Goal: Task Accomplishment & Management: Manage account settings

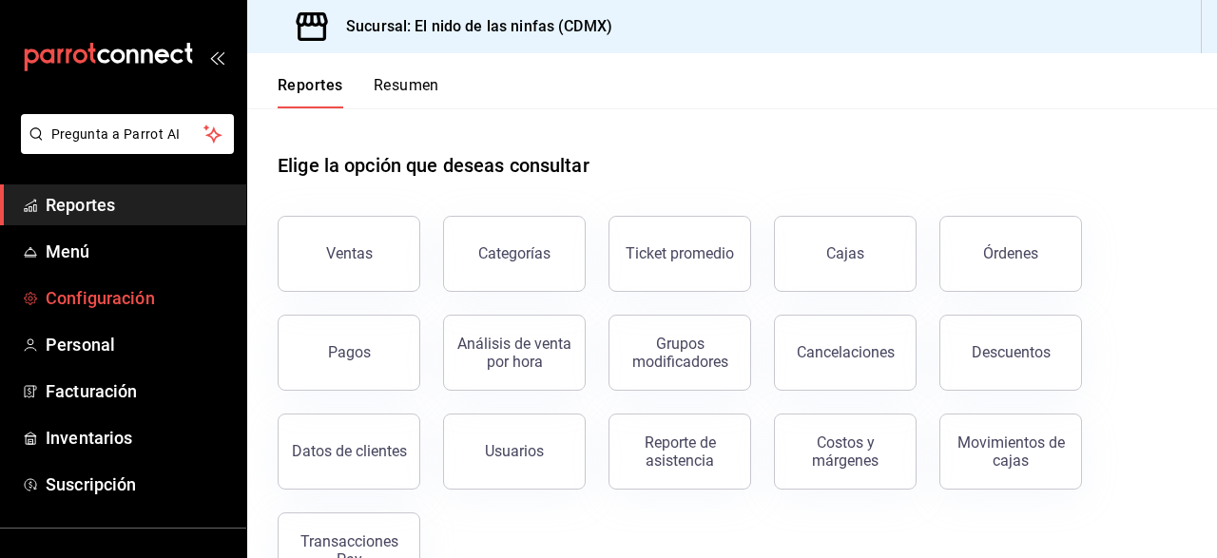
click at [126, 300] on span "Configuración" at bounding box center [138, 298] width 185 height 26
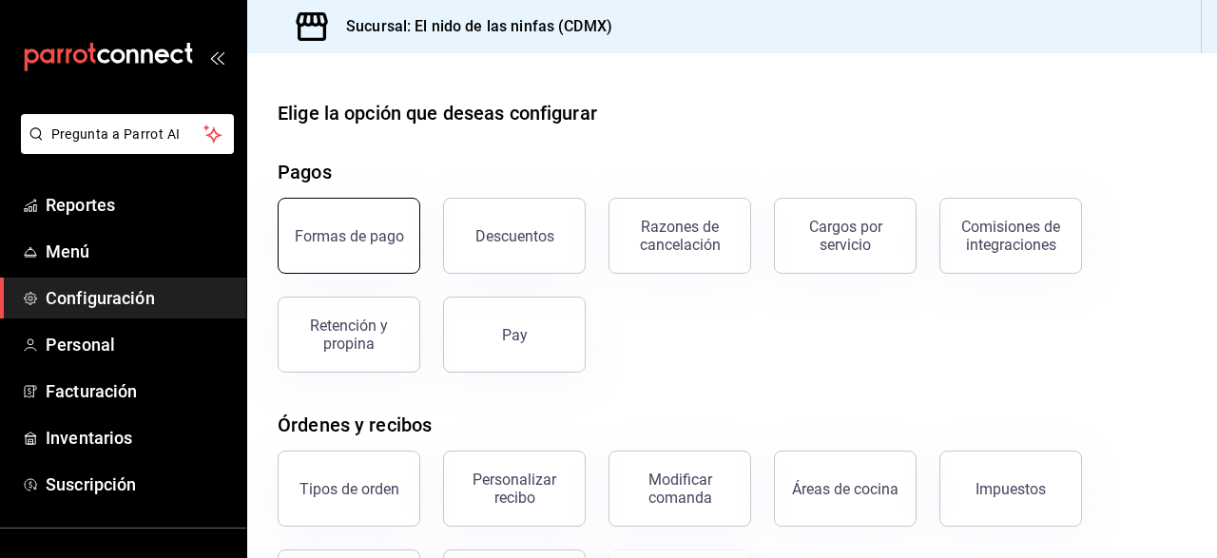
click at [364, 240] on div "Formas de pago" at bounding box center [349, 236] width 109 height 18
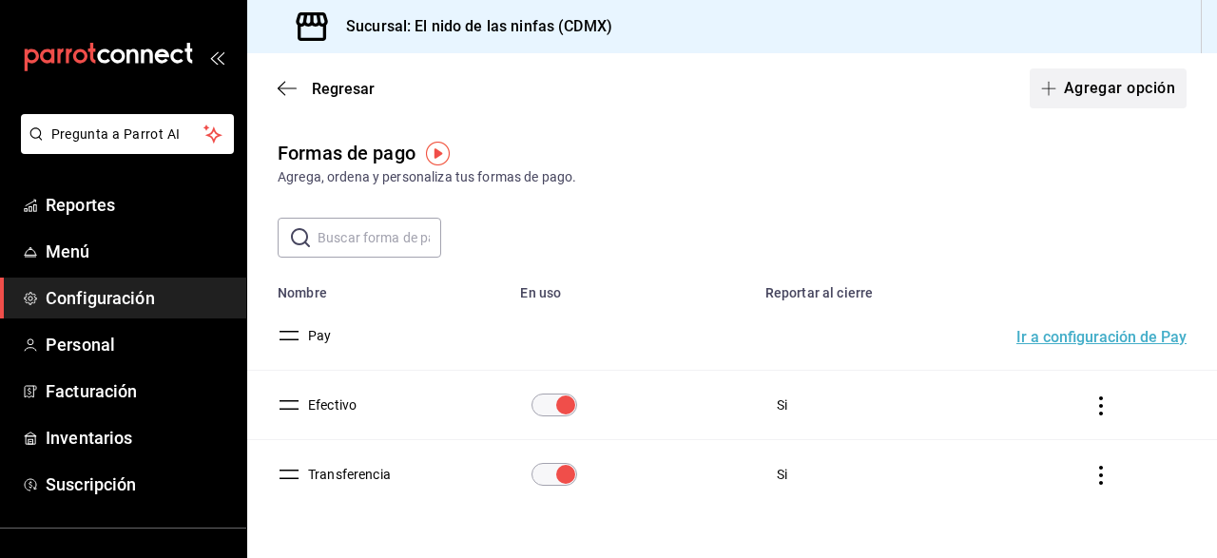
click at [1124, 76] on button "Agregar opción" at bounding box center [1107, 88] width 157 height 40
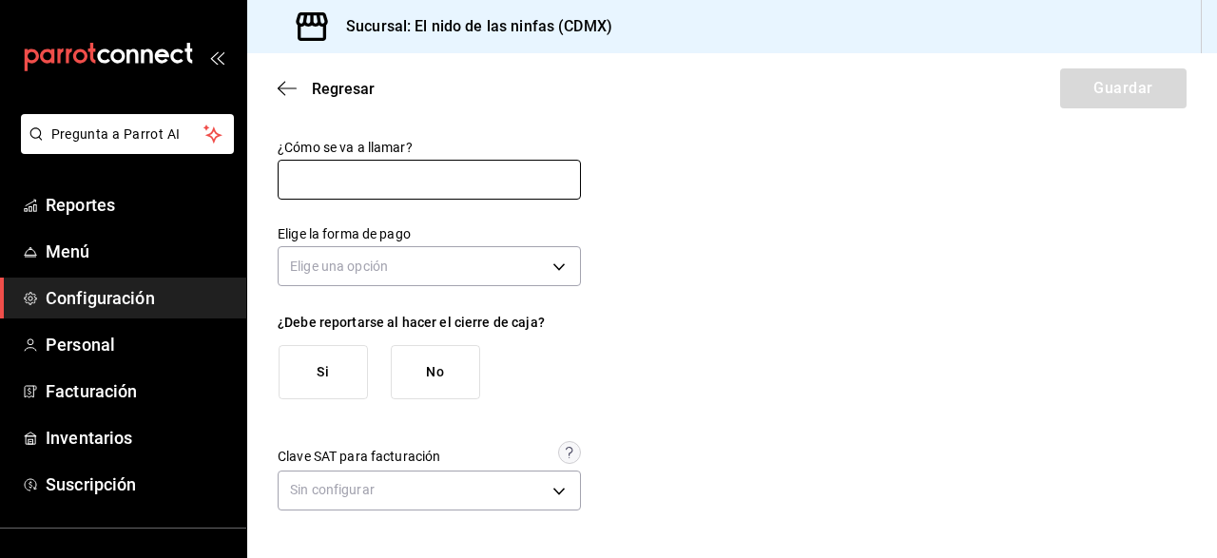
click at [463, 178] on input "text" at bounding box center [429, 180] width 303 height 40
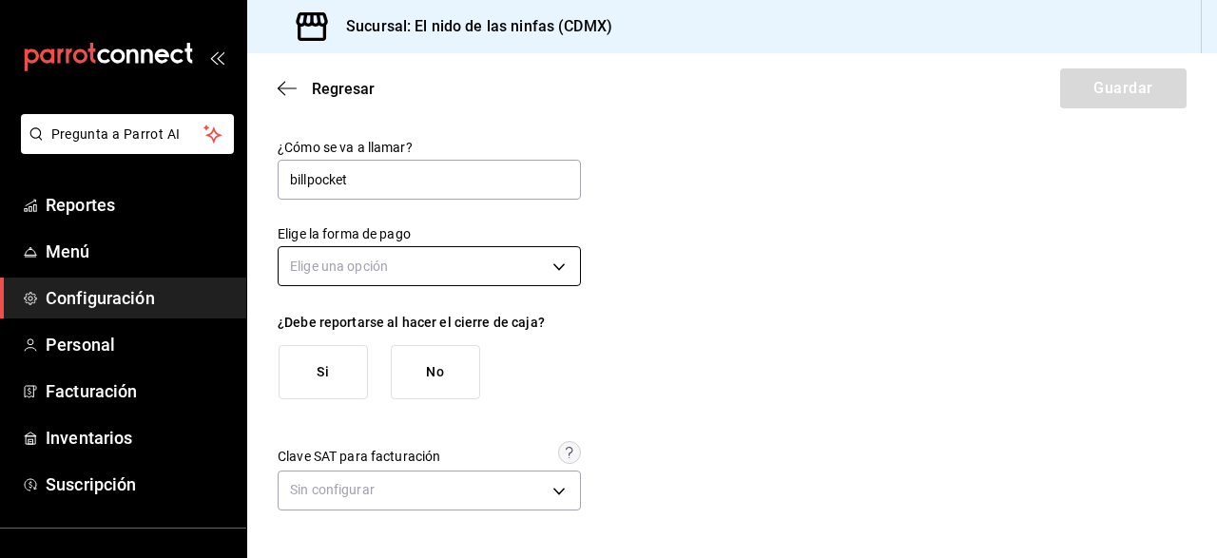
type input "billpocket"
click at [558, 268] on body "Pregunta a Parrot AI Reportes Menú Configuración Personal Facturación Inventari…" at bounding box center [608, 279] width 1217 height 558
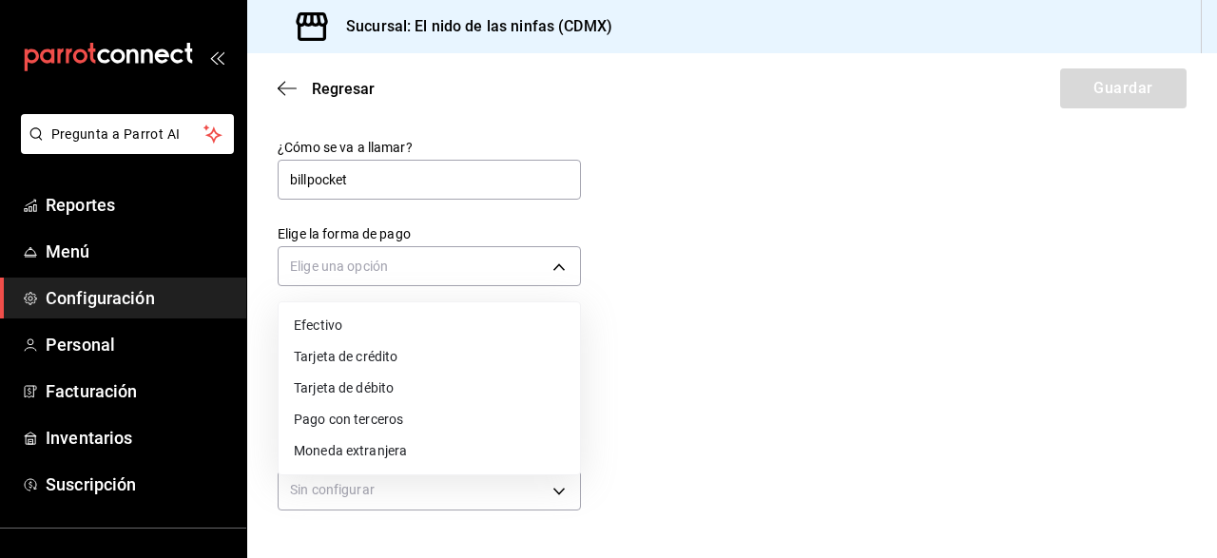
click at [689, 336] on div at bounding box center [608, 279] width 1217 height 558
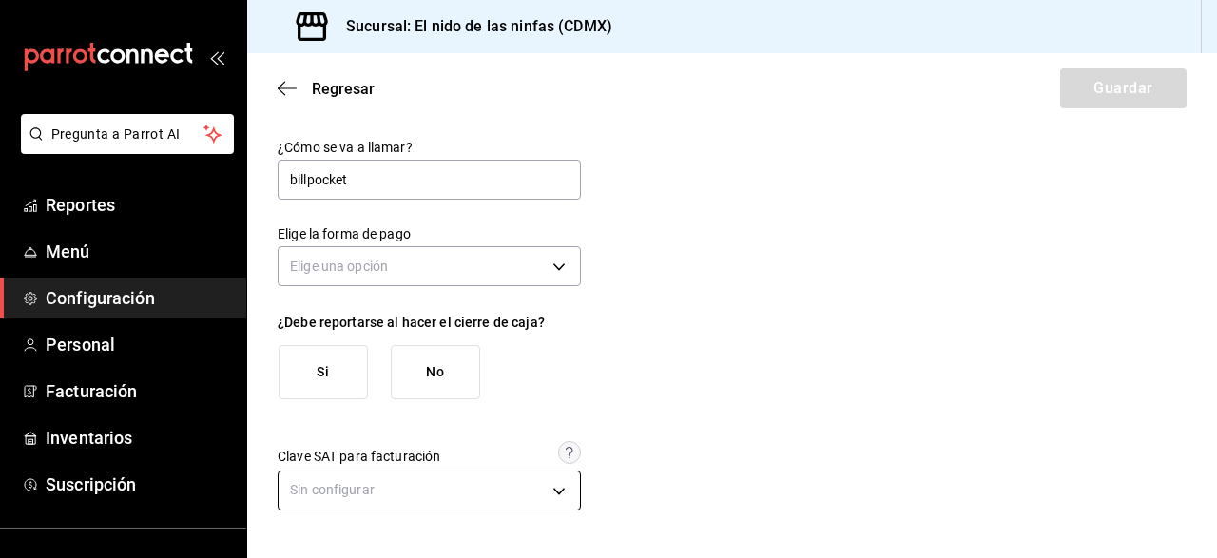
click at [555, 502] on body "Pregunta a Parrot AI Reportes Menú Configuración Personal Facturación Inventari…" at bounding box center [608, 279] width 1217 height 558
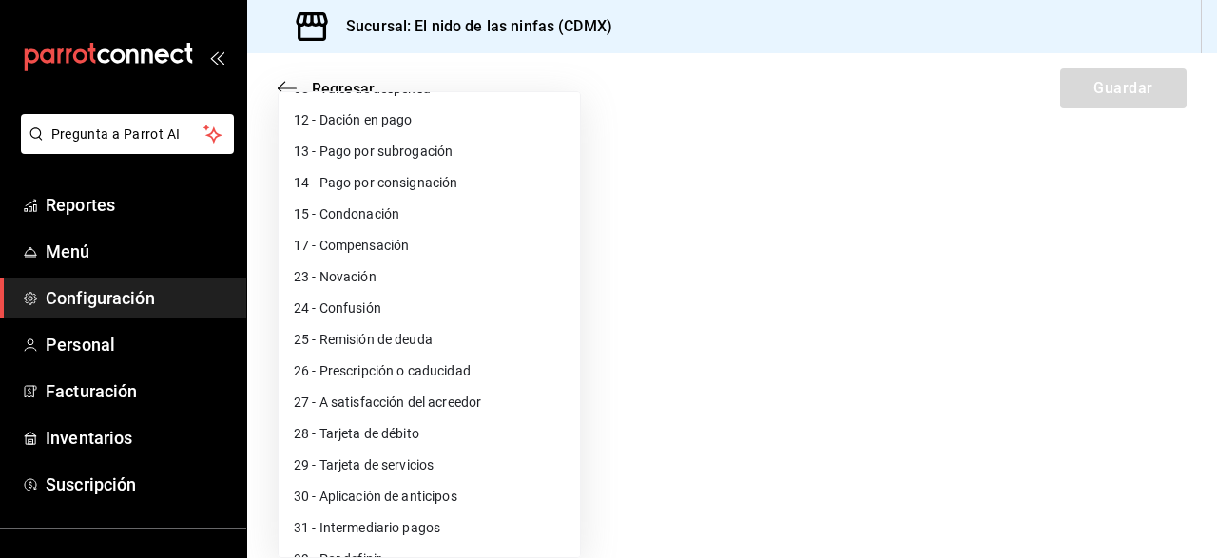
scroll to position [240, 0]
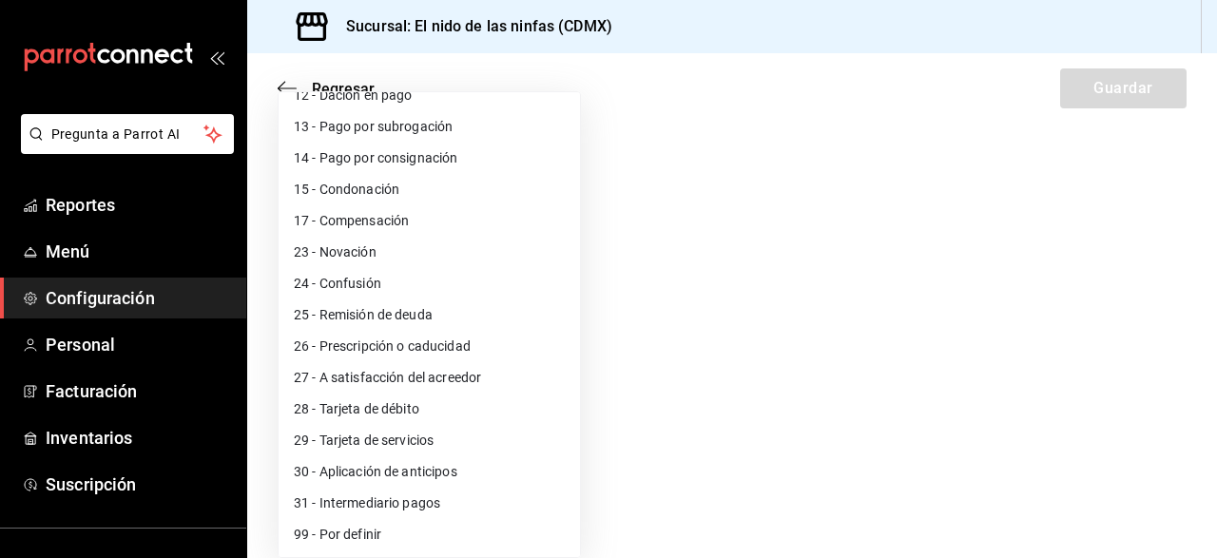
click at [822, 461] on div at bounding box center [608, 279] width 1217 height 558
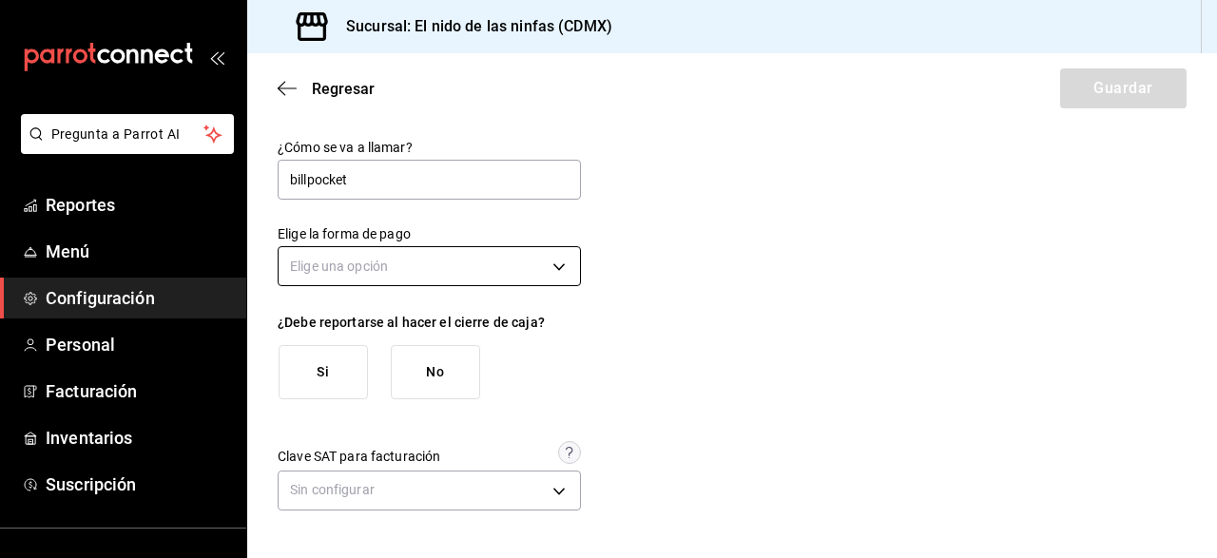
click at [564, 281] on body "Pregunta a Parrot AI Reportes Menú Configuración Personal Facturación Inventari…" at bounding box center [608, 279] width 1217 height 558
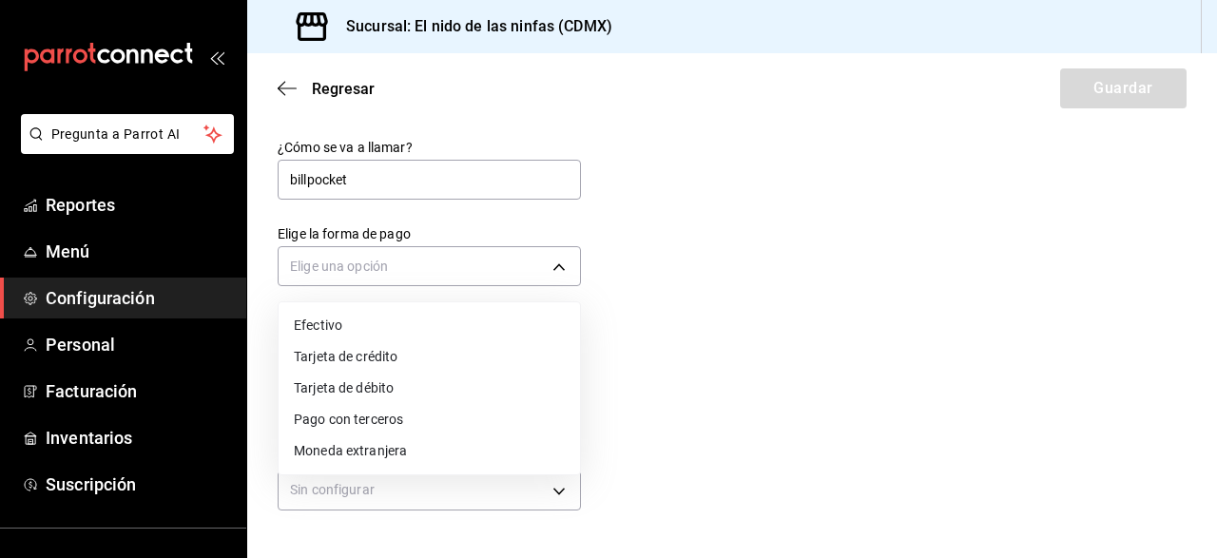
click at [454, 427] on li "Pago con terceros" at bounding box center [428, 419] width 301 height 31
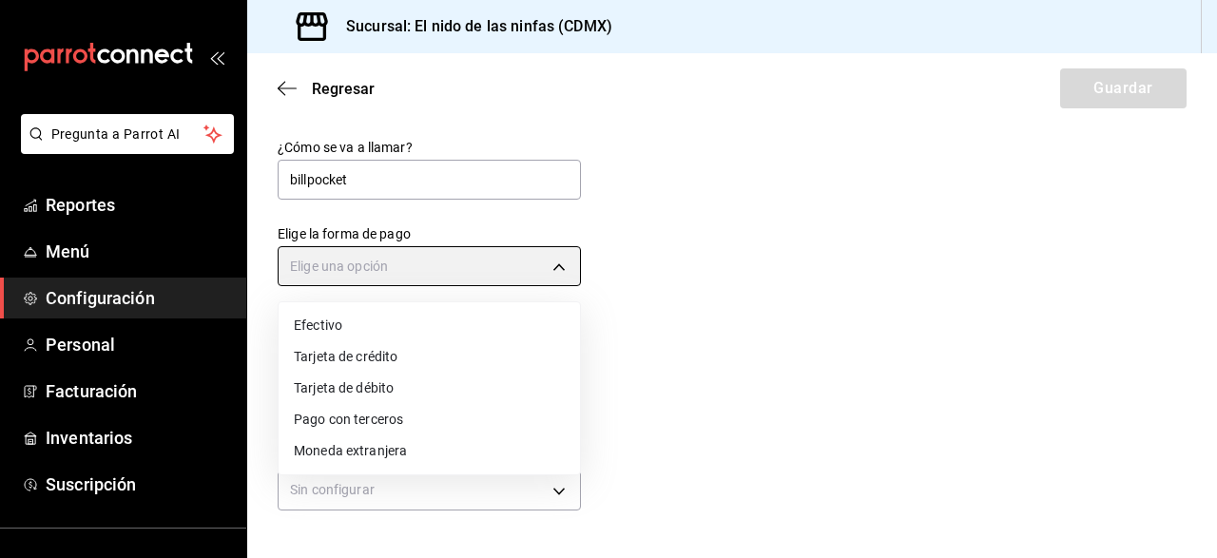
type input "THIRD_PARTY"
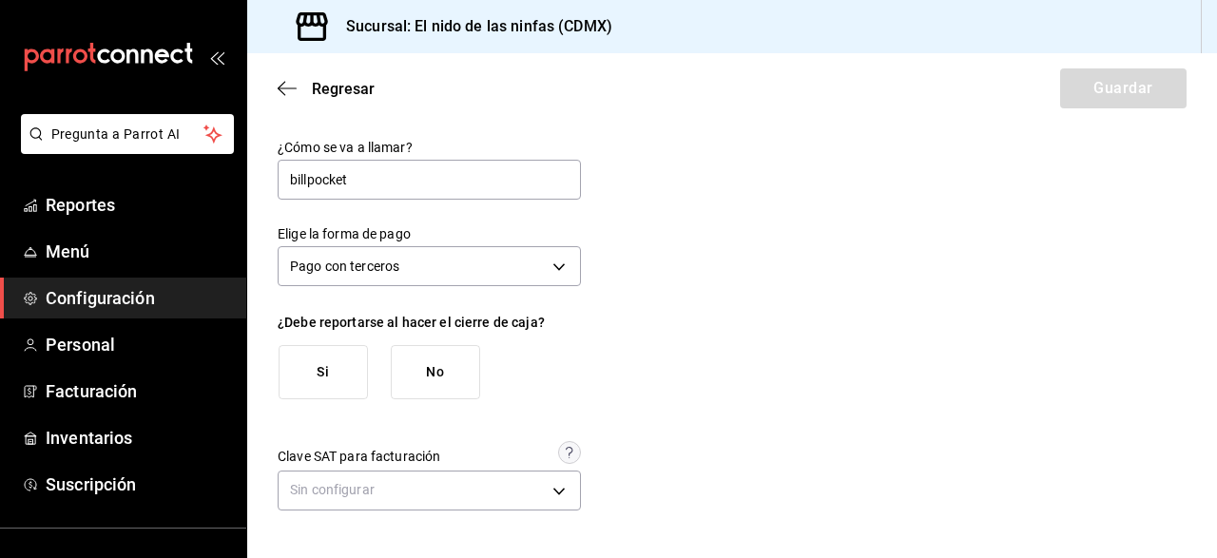
click at [345, 378] on button "Si" at bounding box center [322, 372] width 89 height 54
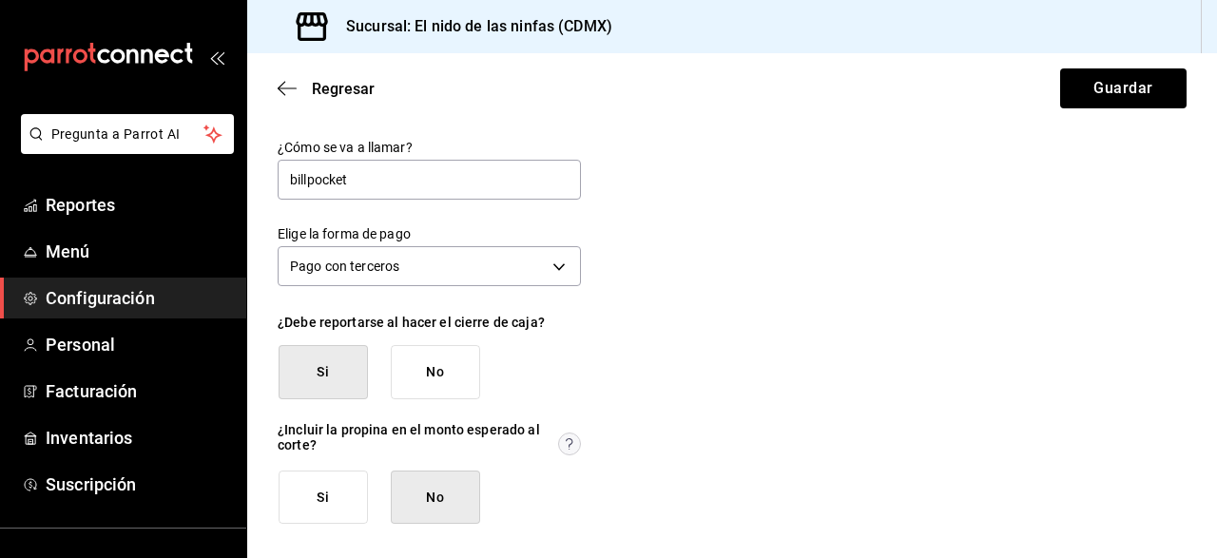
scroll to position [113, 0]
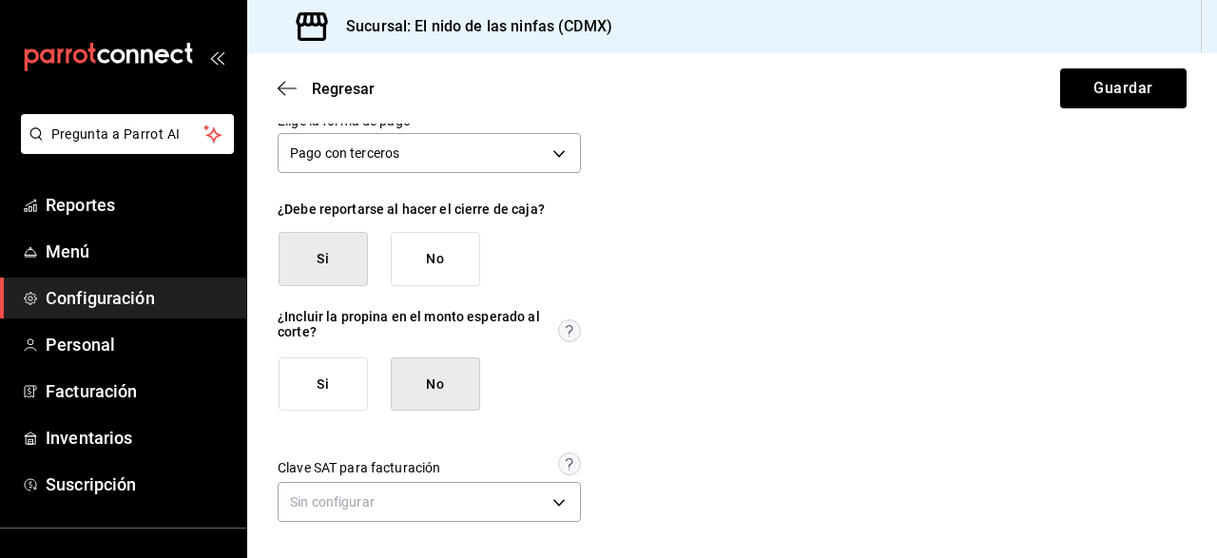
click at [322, 391] on button "Si" at bounding box center [322, 384] width 89 height 54
click at [420, 362] on button "No" at bounding box center [435, 384] width 89 height 54
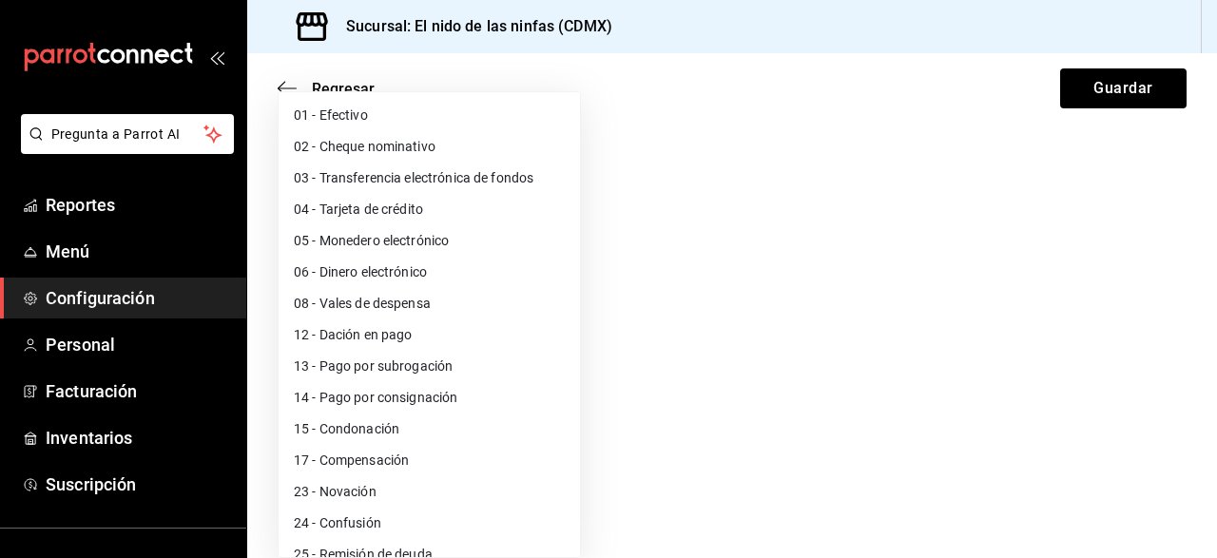
click at [545, 495] on body "Pregunta a Parrot AI Reportes Menú Configuración Personal Facturación Inventari…" at bounding box center [608, 279] width 1217 height 558
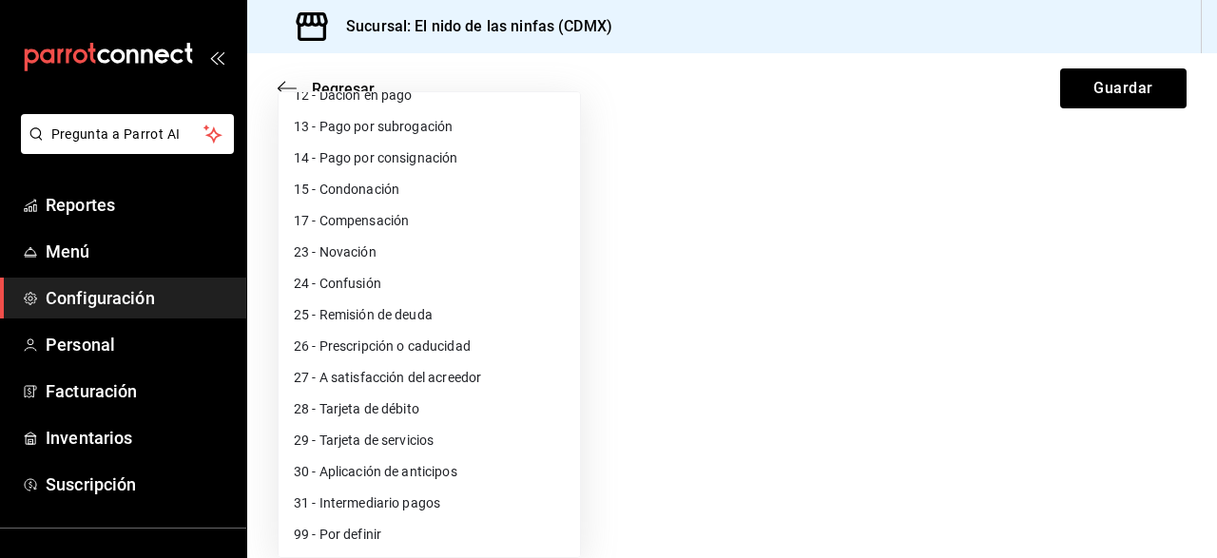
scroll to position [0, 0]
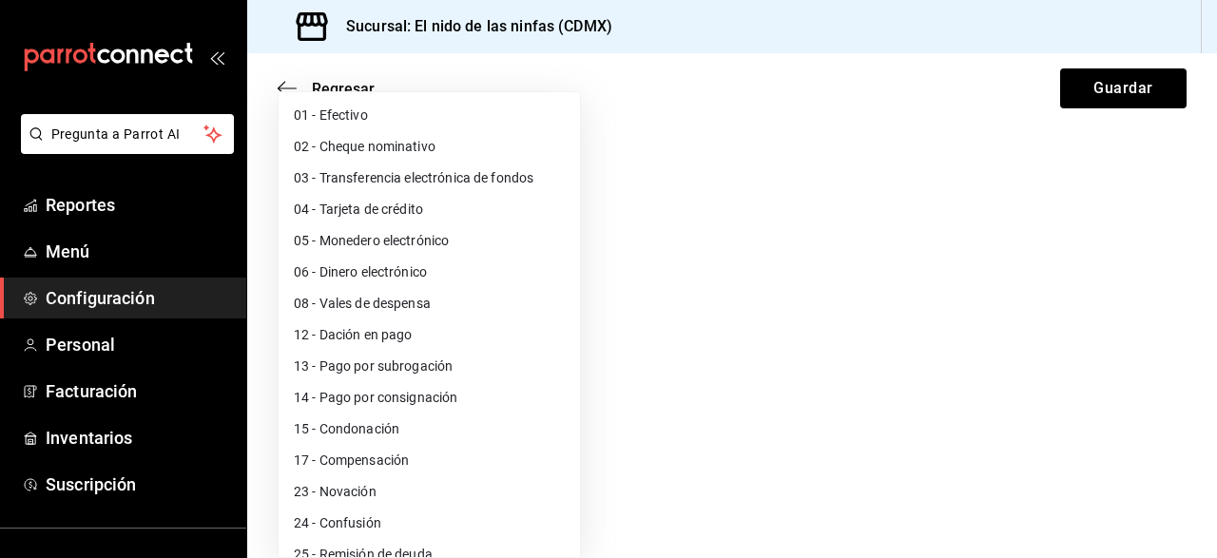
click at [489, 182] on li "03 - Transferencia electrónica de fondos" at bounding box center [428, 178] width 301 height 31
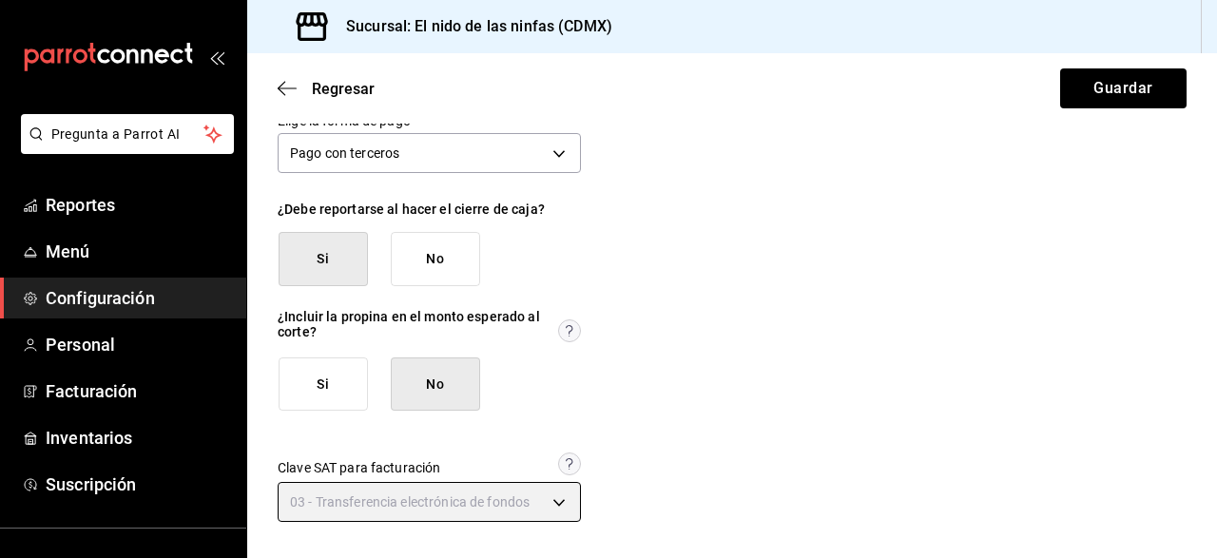
type input "03"
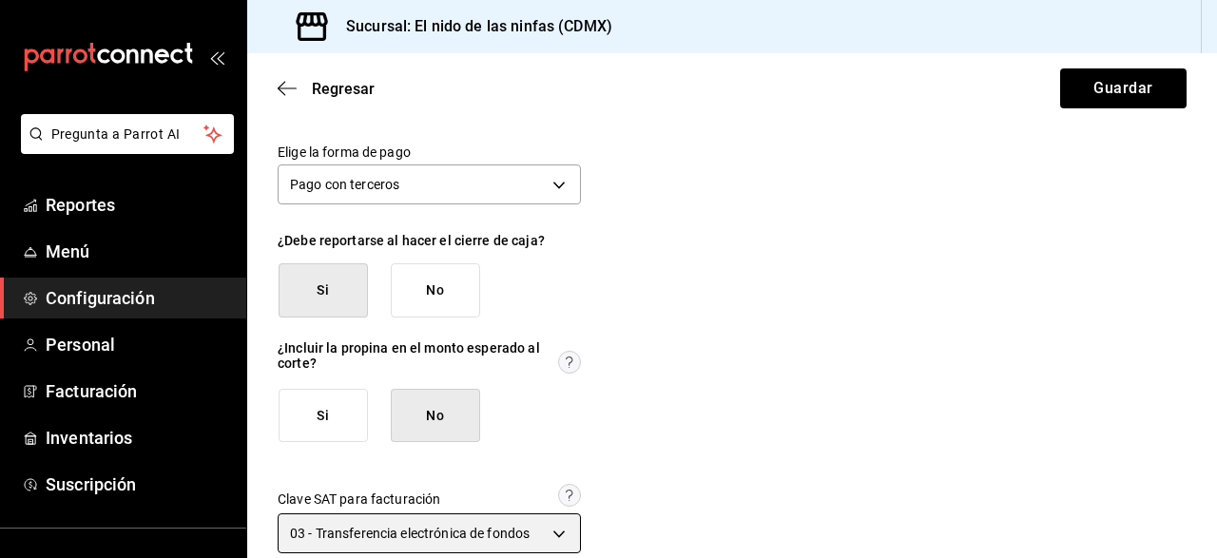
scroll to position [113, 0]
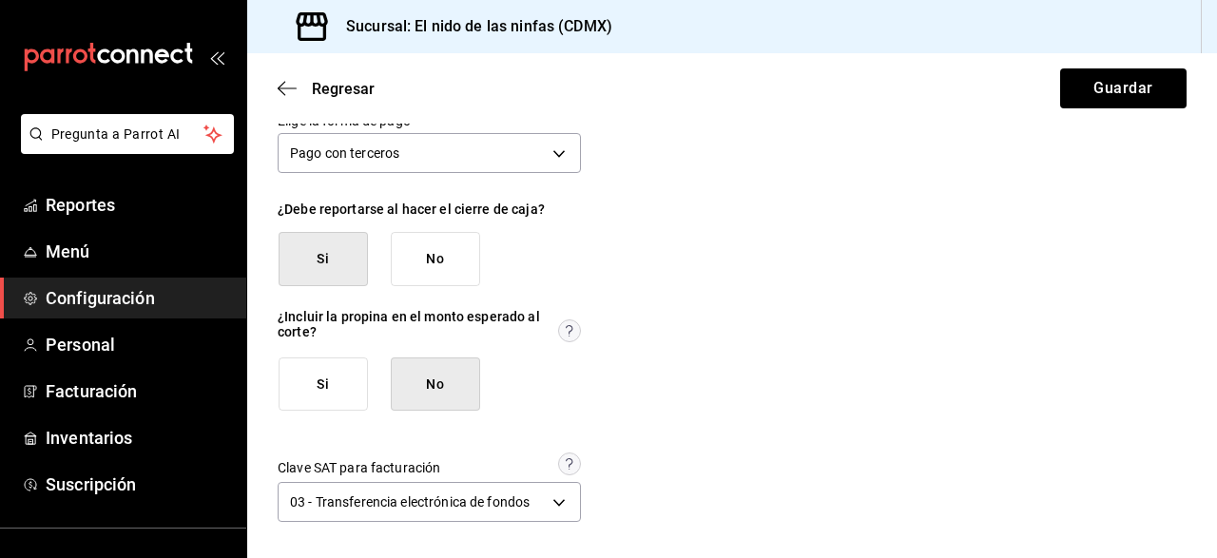
click at [306, 383] on button "Si" at bounding box center [322, 384] width 89 height 54
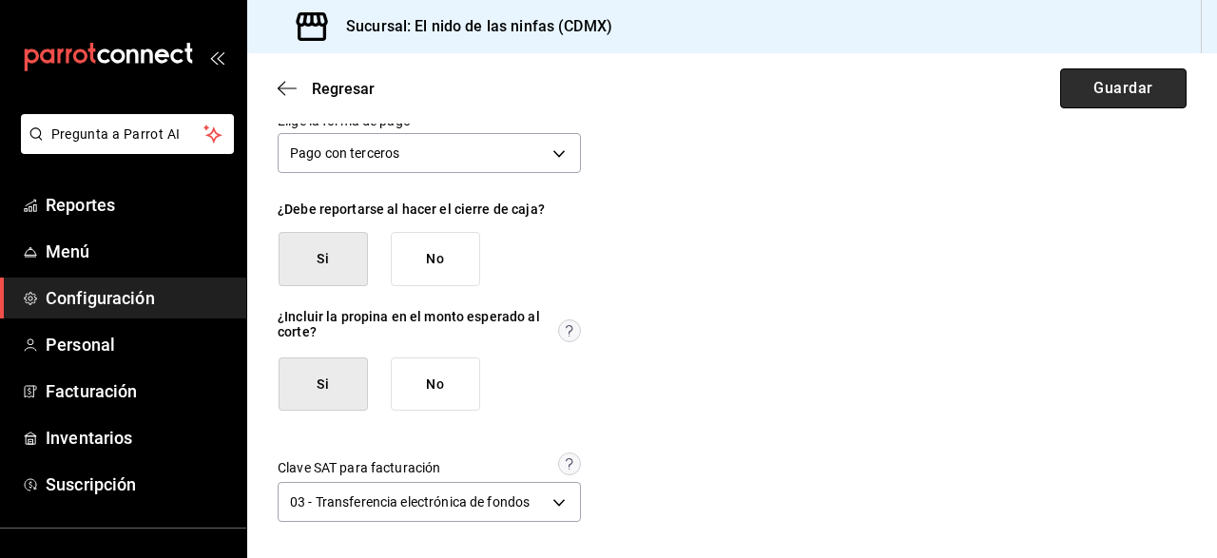
click at [1124, 83] on button "Guardar" at bounding box center [1123, 88] width 126 height 40
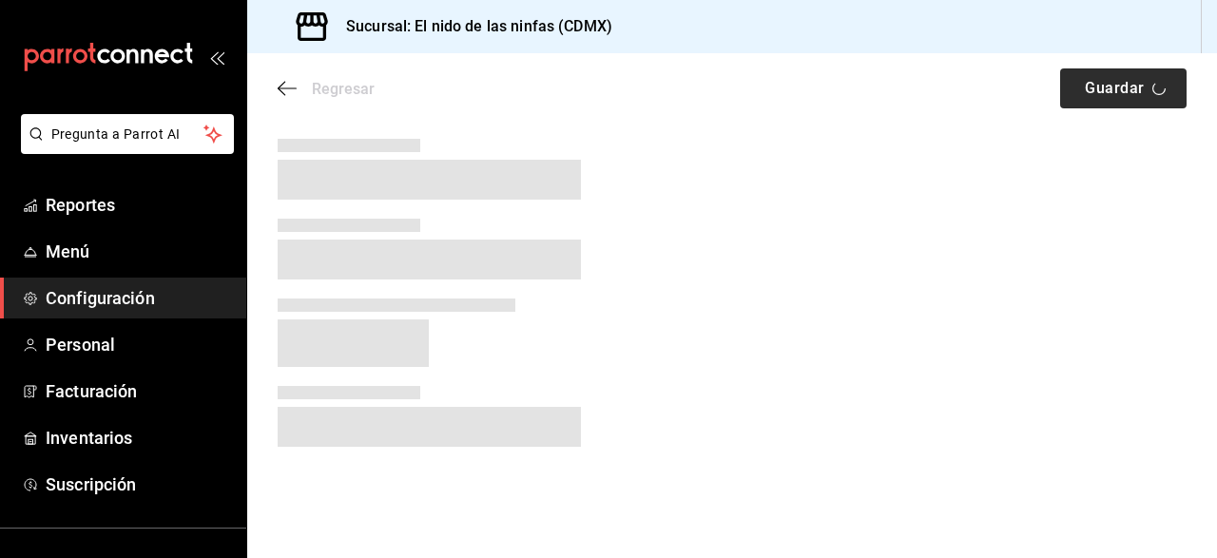
scroll to position [0, 0]
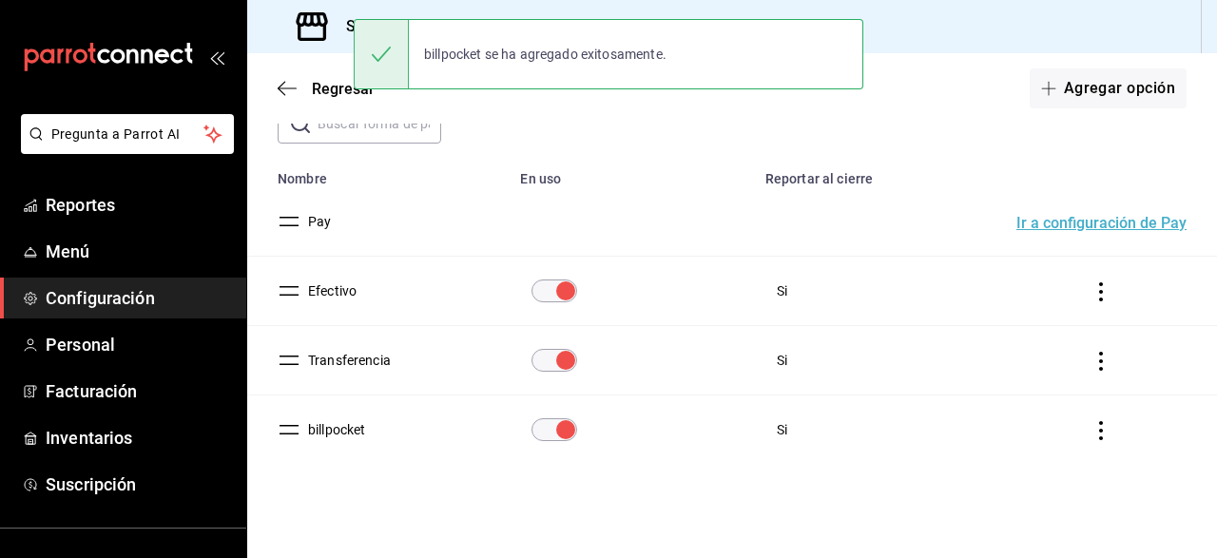
scroll to position [118, 0]
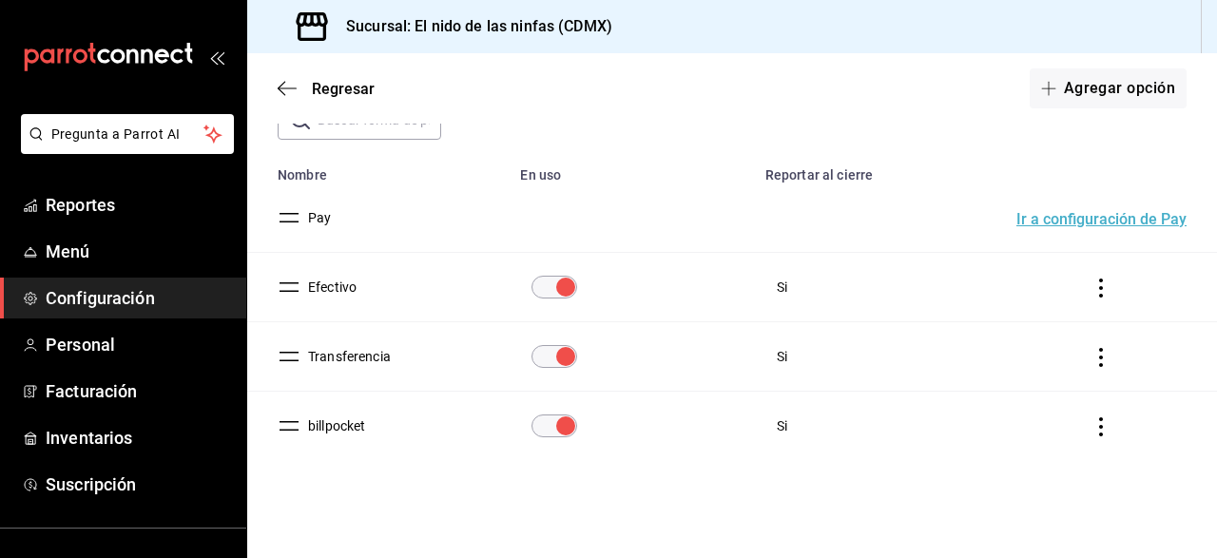
click at [1056, 220] on button "Ir a configuración de Pay" at bounding box center [1101, 219] width 170 height 15
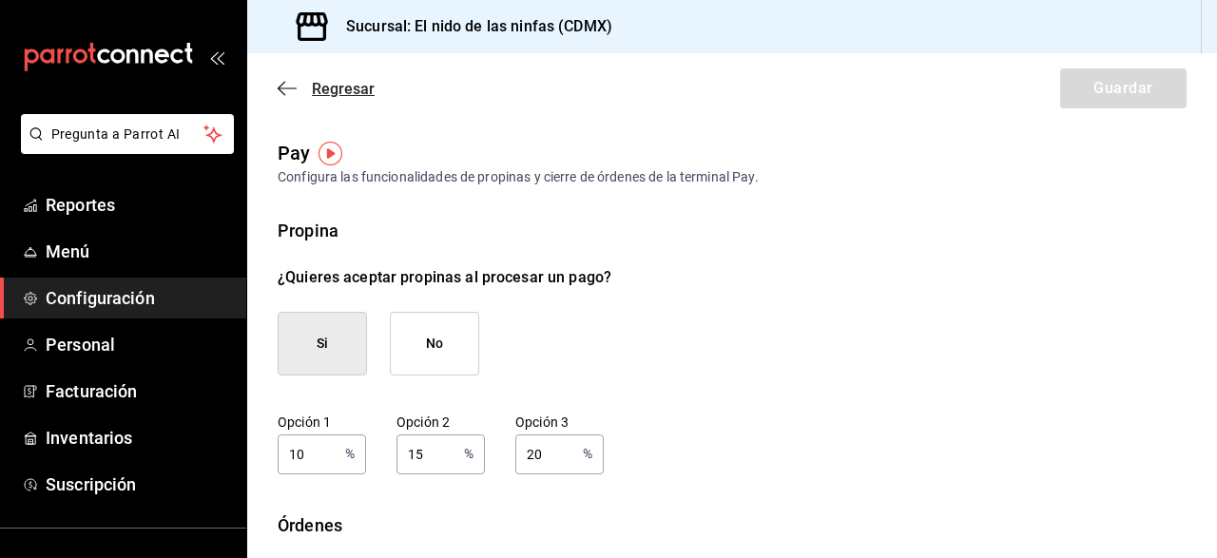
click at [286, 84] on icon "button" at bounding box center [287, 88] width 19 height 17
